Goal: Task Accomplishment & Management: Manage account settings

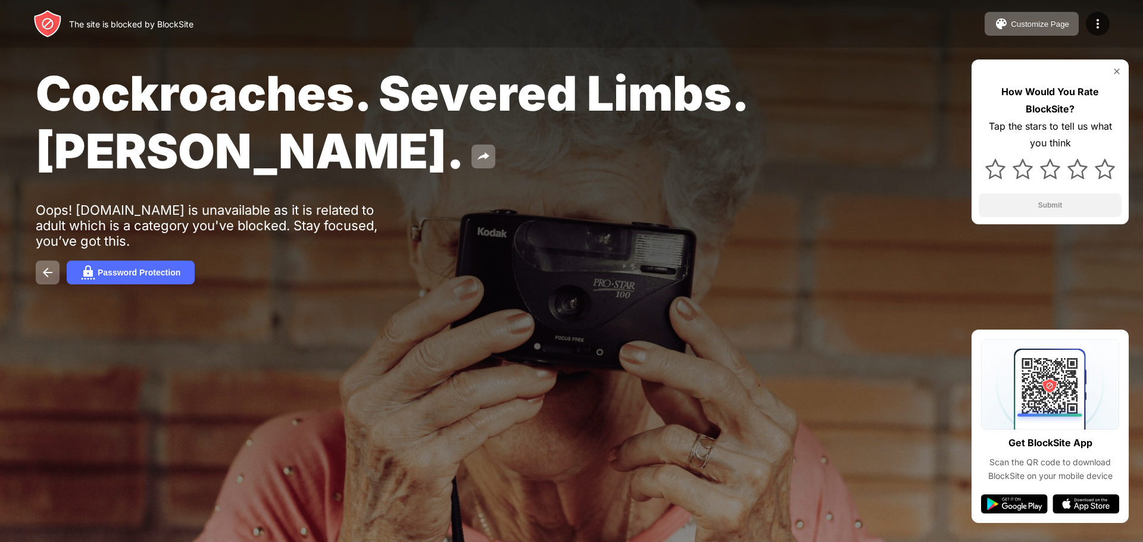
drag, startPoint x: 0, startPoint y: 0, endPoint x: 645, endPoint y: 242, distance: 688.4
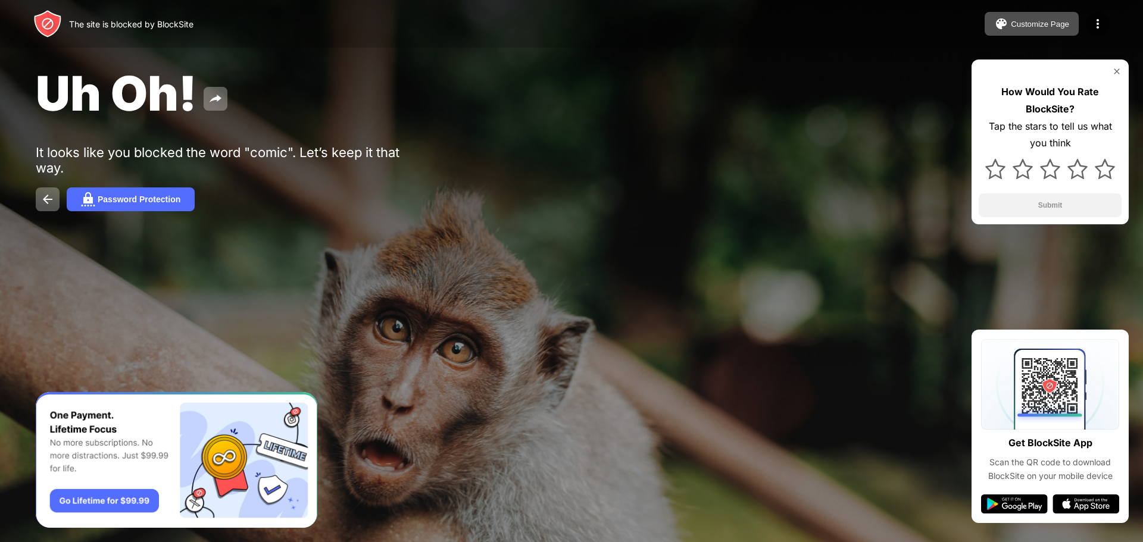
drag, startPoint x: 596, startPoint y: 376, endPoint x: 601, endPoint y: 383, distance: 9.4
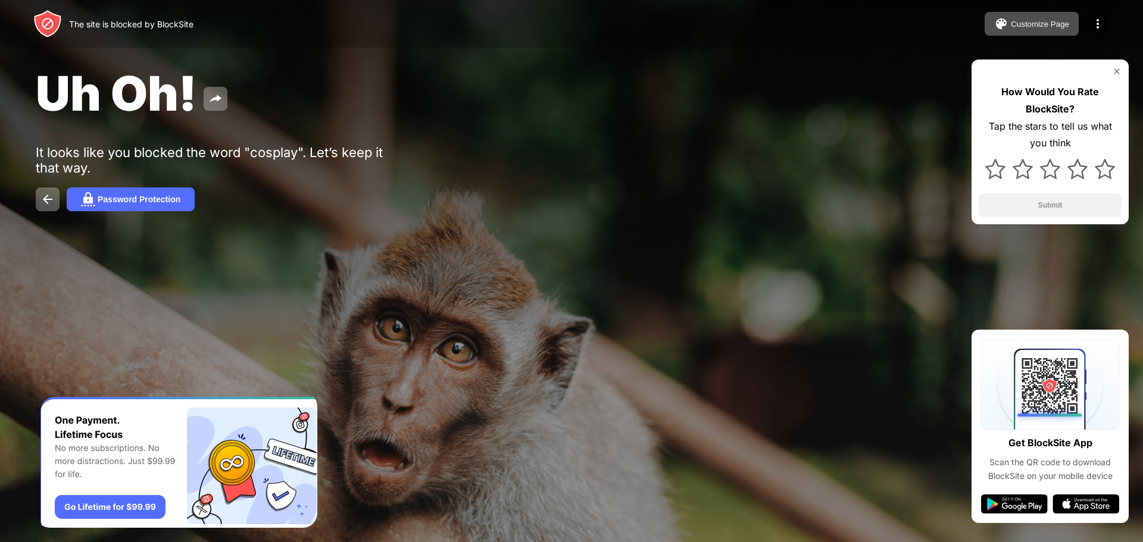
drag, startPoint x: 704, startPoint y: 257, endPoint x: 705, endPoint y: 246, distance: 11.3
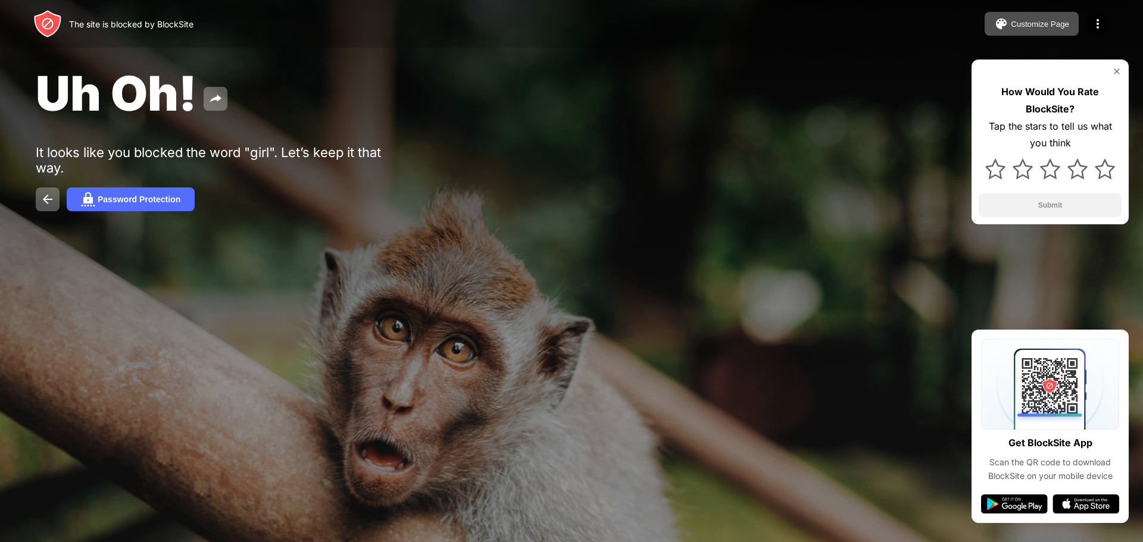
drag, startPoint x: 0, startPoint y: 0, endPoint x: 856, endPoint y: 261, distance: 894.7
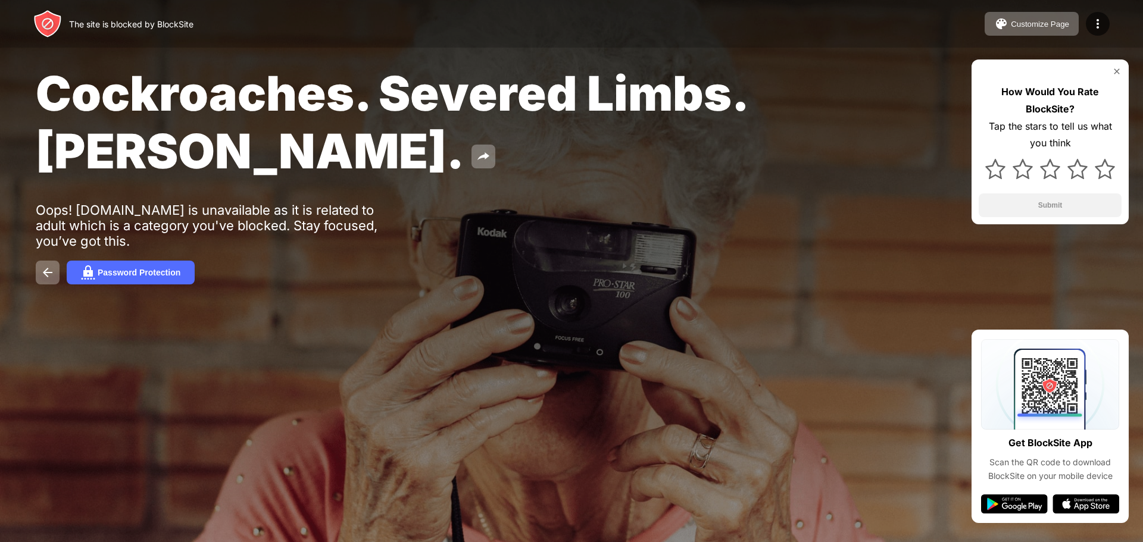
drag, startPoint x: 579, startPoint y: 349, endPoint x: 583, endPoint y: 340, distance: 9.1
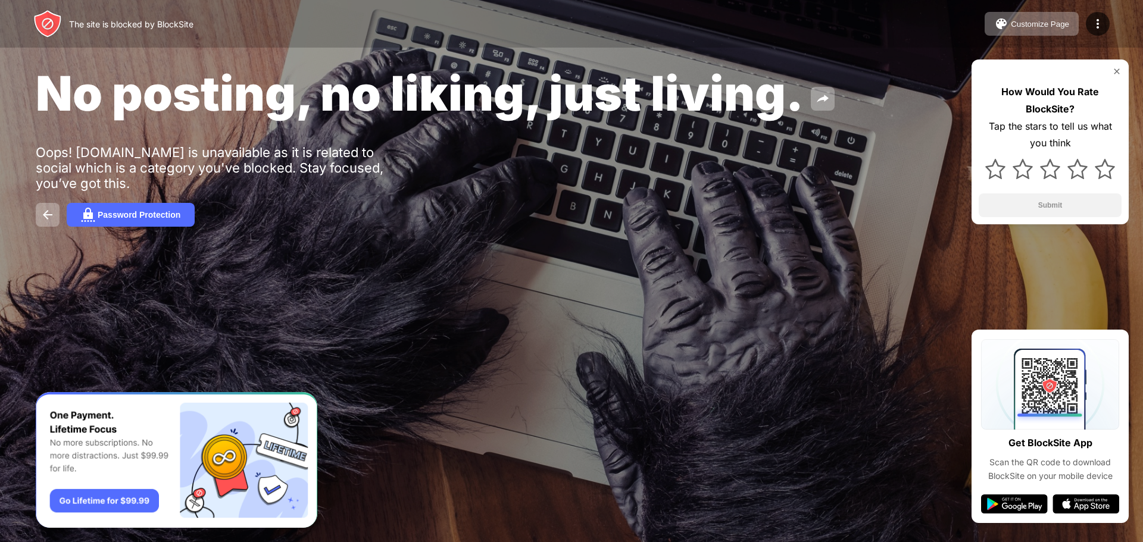
drag, startPoint x: 670, startPoint y: 51, endPoint x: 657, endPoint y: 42, distance: 15.8
